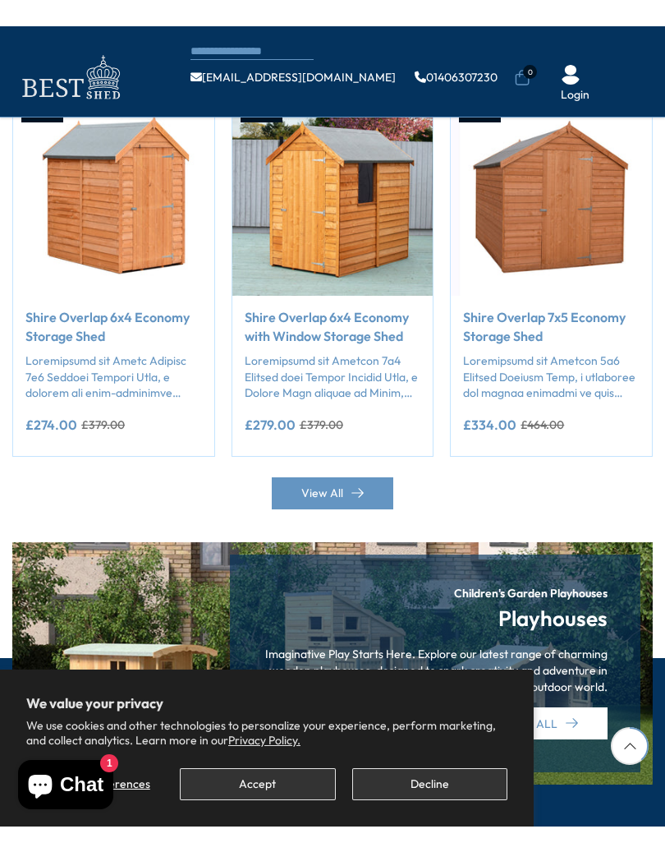
scroll to position [1416, 0]
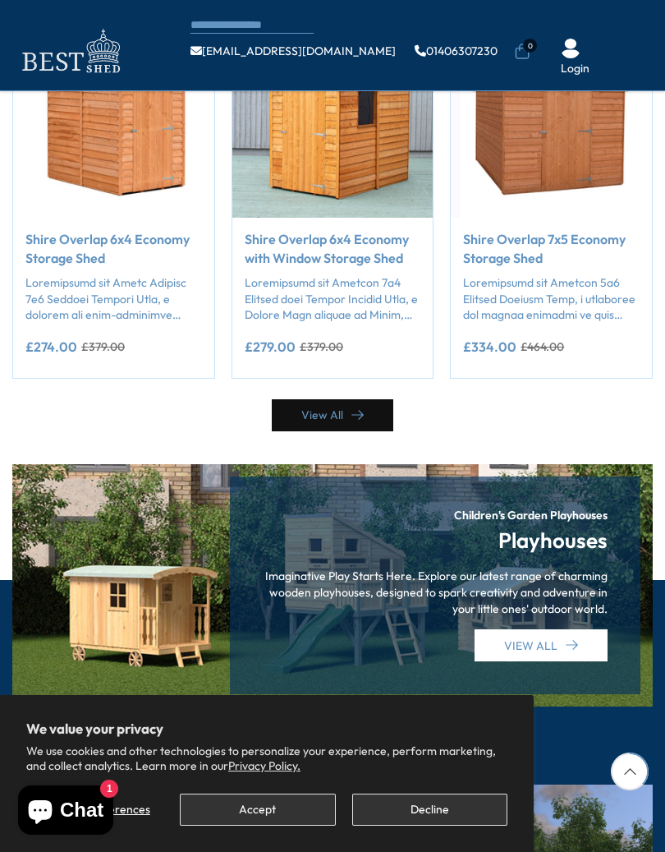
click at [349, 399] on link "View All" at bounding box center [333, 415] width 122 height 32
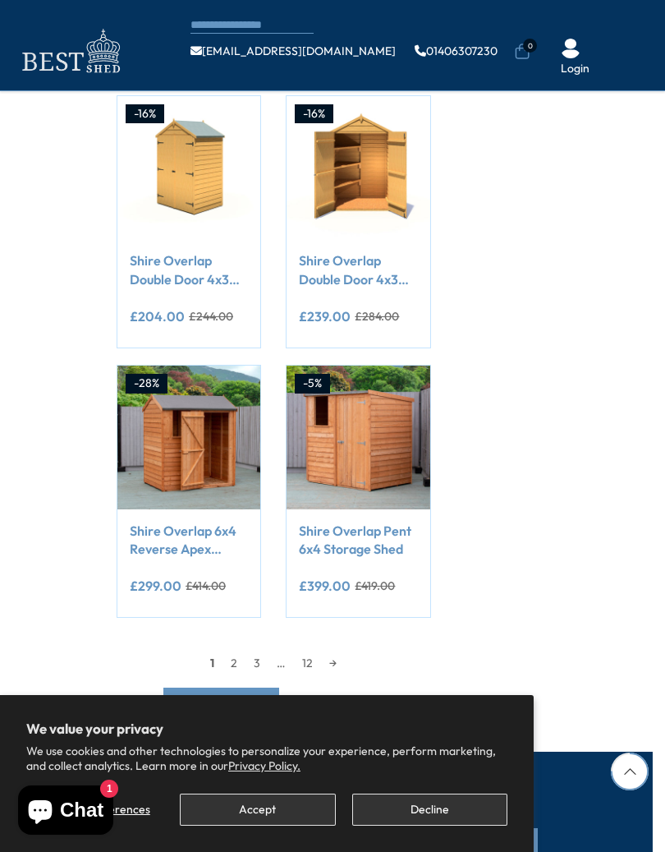
scroll to position [1330, 0]
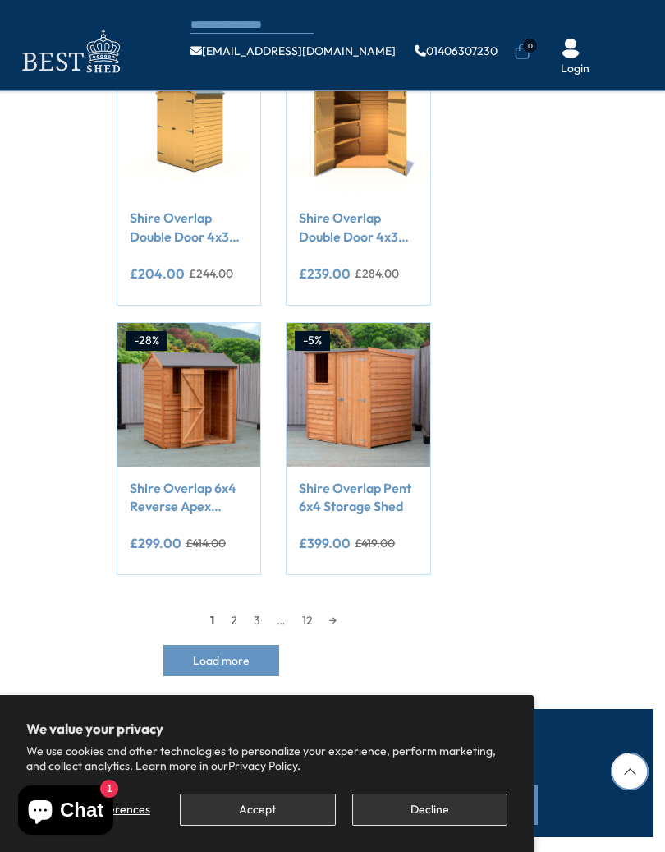
click at [230, 620] on link "2" at bounding box center [234, 620] width 23 height 25
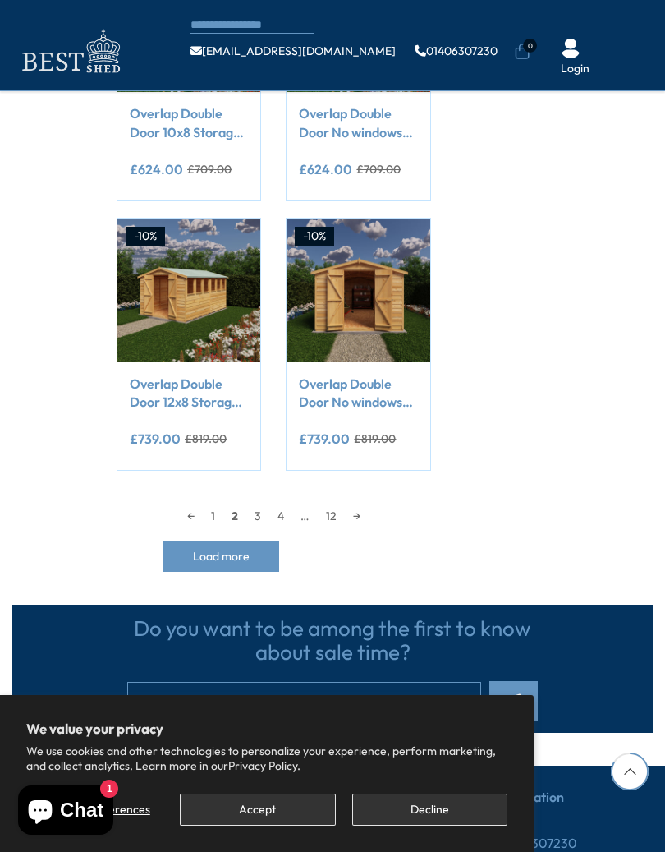
scroll to position [1436, 0]
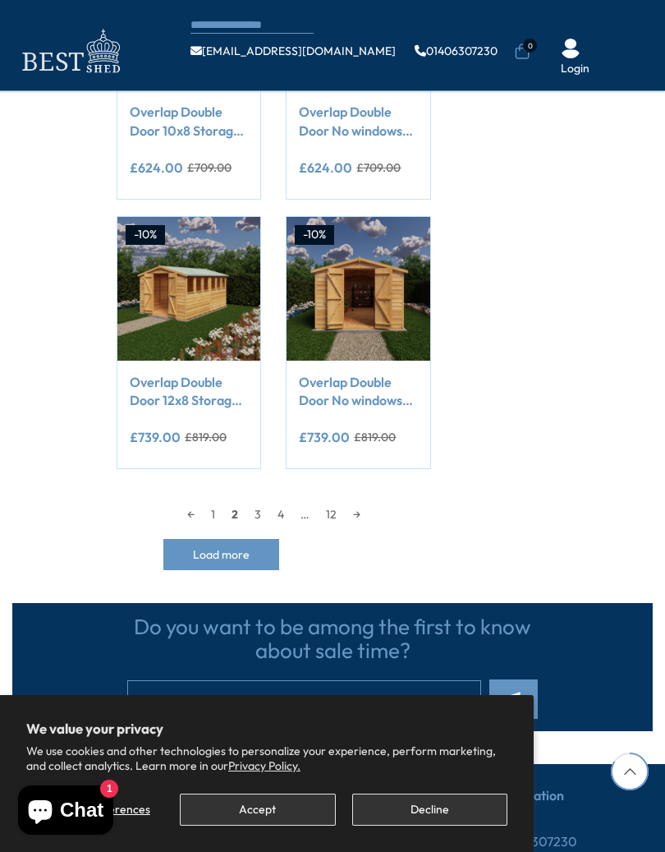
click at [265, 505] on link "3" at bounding box center [257, 514] width 23 height 25
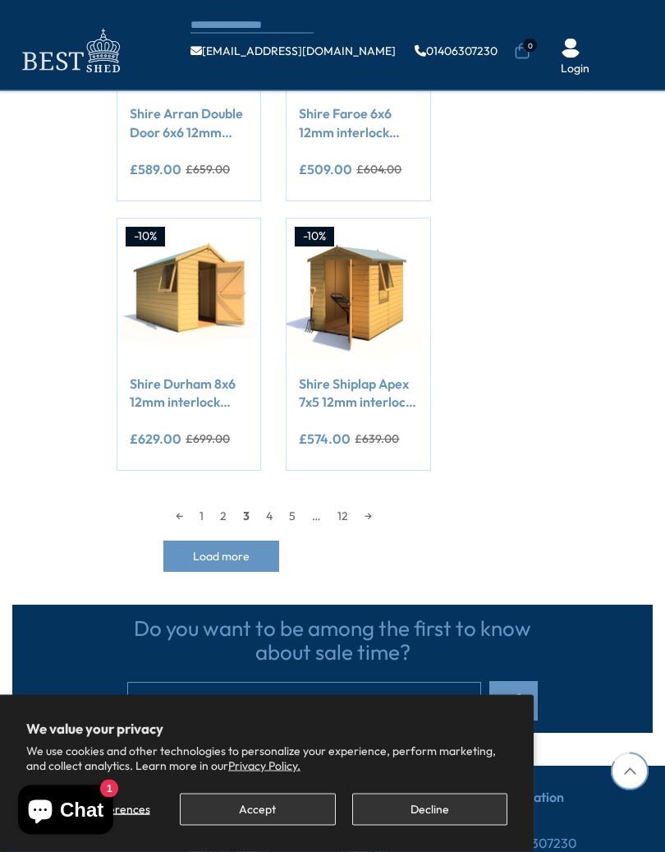
scroll to position [1434, 0]
click at [276, 516] on link "4" at bounding box center [269, 516] width 23 height 25
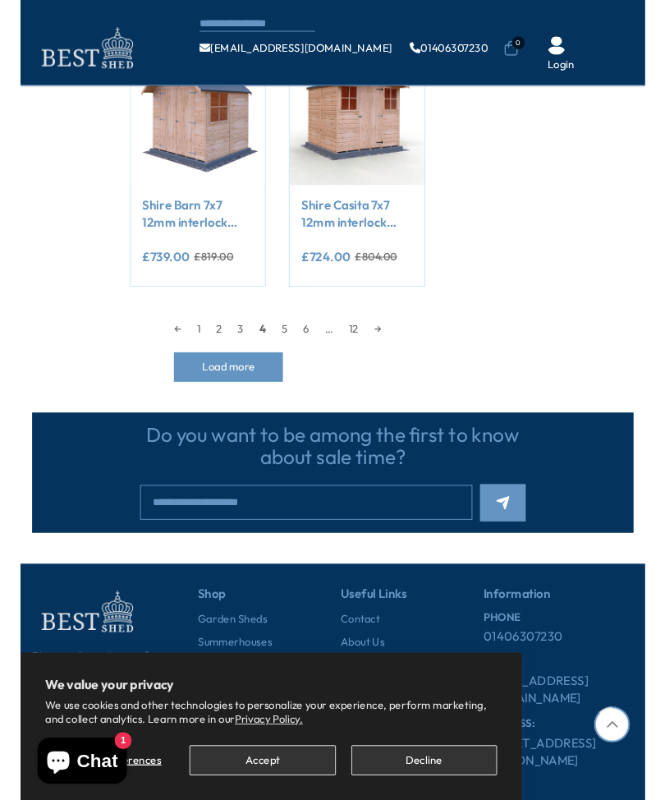
scroll to position [1531, 0]
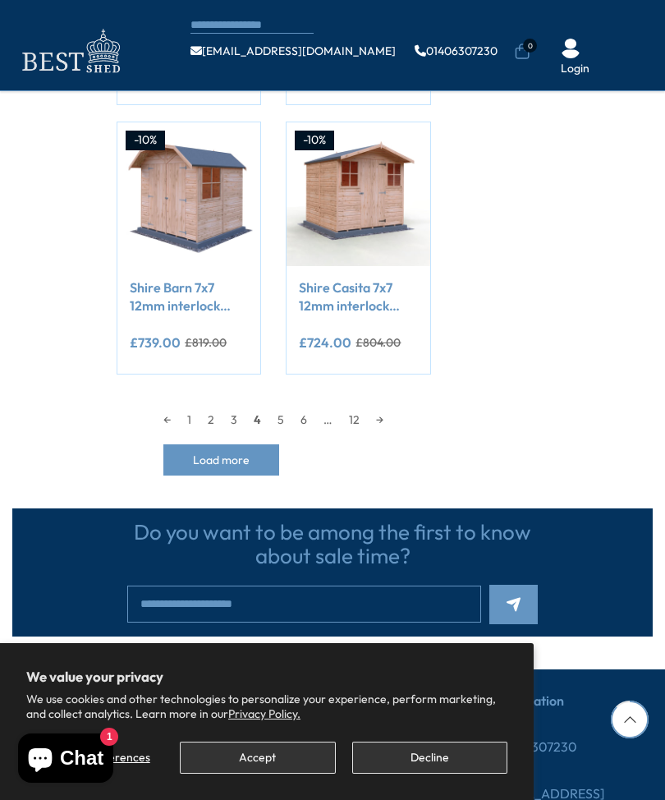
click at [286, 411] on link "5" at bounding box center [280, 419] width 23 height 25
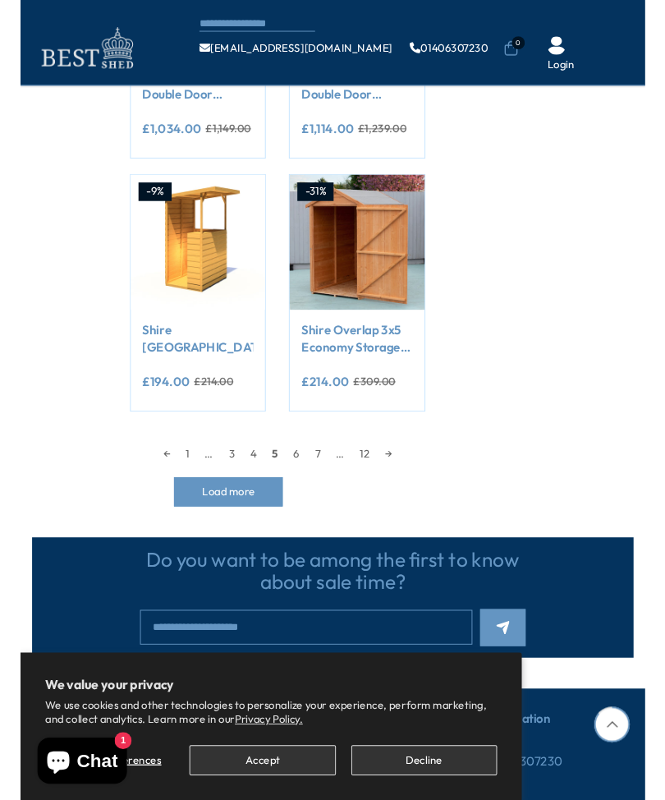
scroll to position [1464, 0]
